Goal: Transaction & Acquisition: Purchase product/service

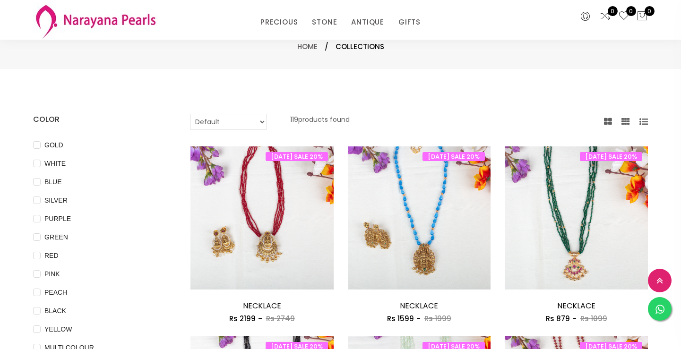
select select "INR"
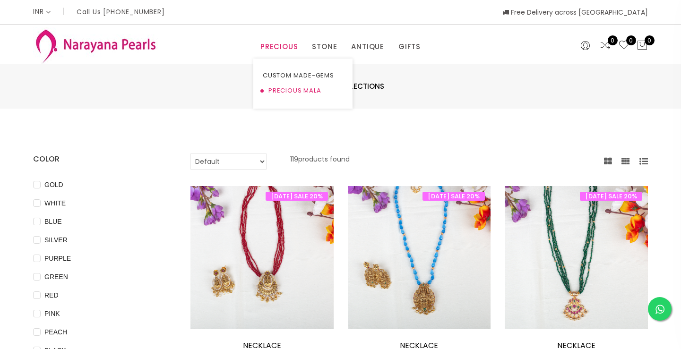
click at [278, 91] on link "PRECIOUS MALA" at bounding box center [303, 90] width 80 height 15
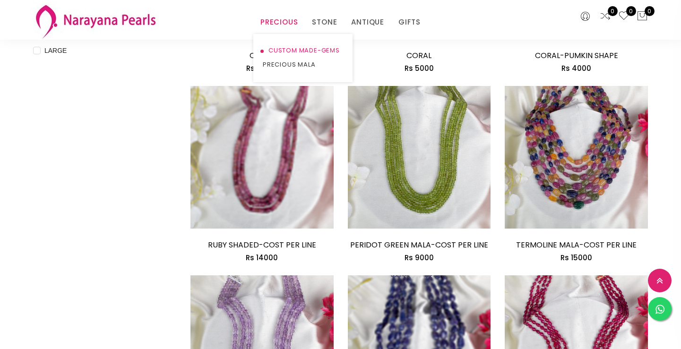
scroll to position [442, 0]
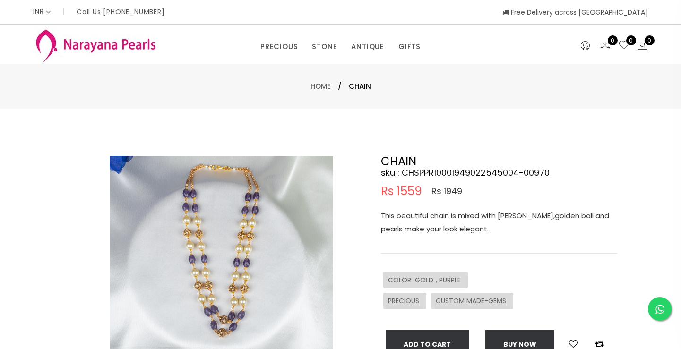
select select "INR"
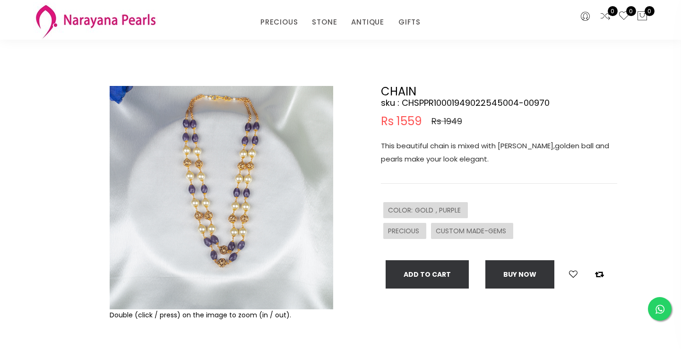
scroll to position [74, 0]
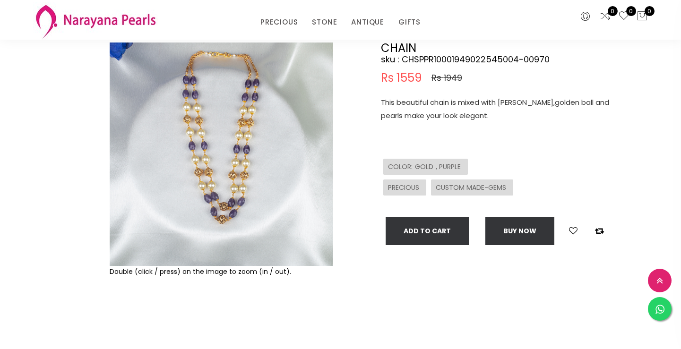
click at [230, 196] on img at bounding box center [221, 154] width 223 height 223
click at [229, 196] on img at bounding box center [221, 154] width 223 height 223
